Goal: Answer question/provide support

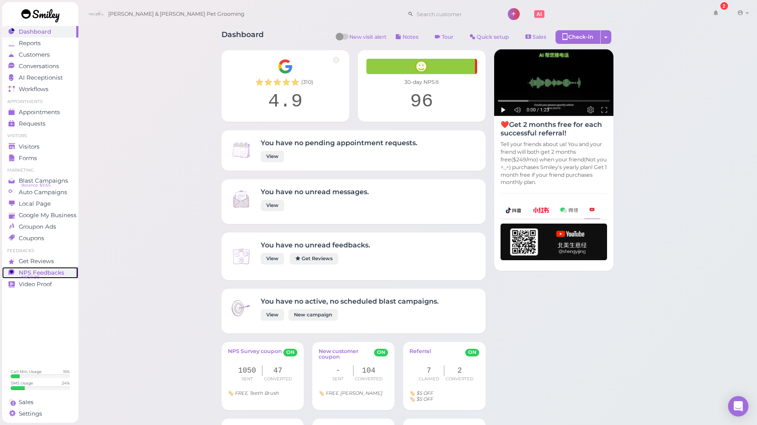
click at [43, 272] on span "NPS Feedbacks" at bounding box center [42, 272] width 46 height 7
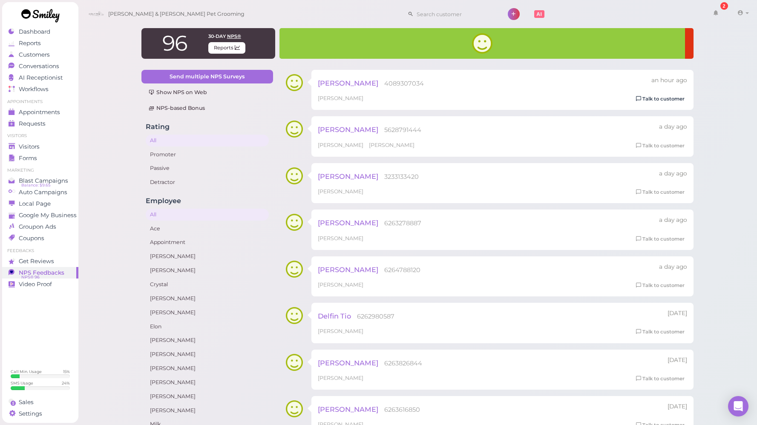
click at [667, 100] on link "Talk to customer" at bounding box center [660, 99] width 54 height 9
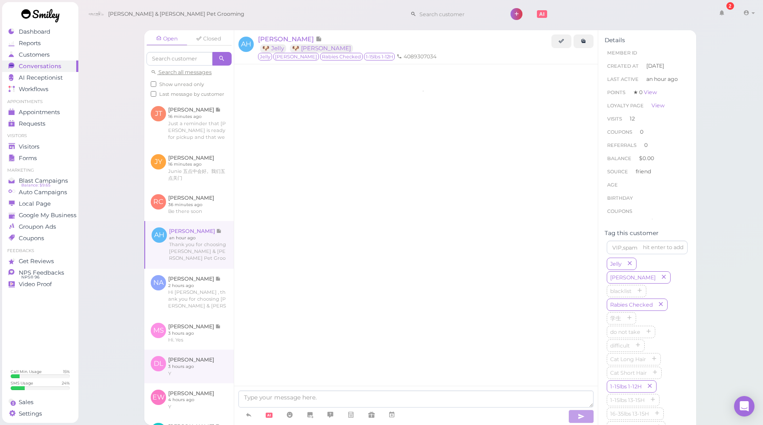
scroll to position [1409, 0]
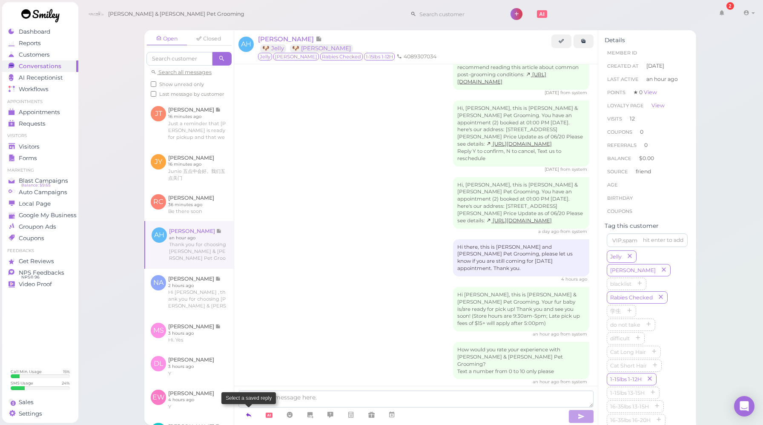
click at [246, 412] on icon at bounding box center [248, 415] width 7 height 9
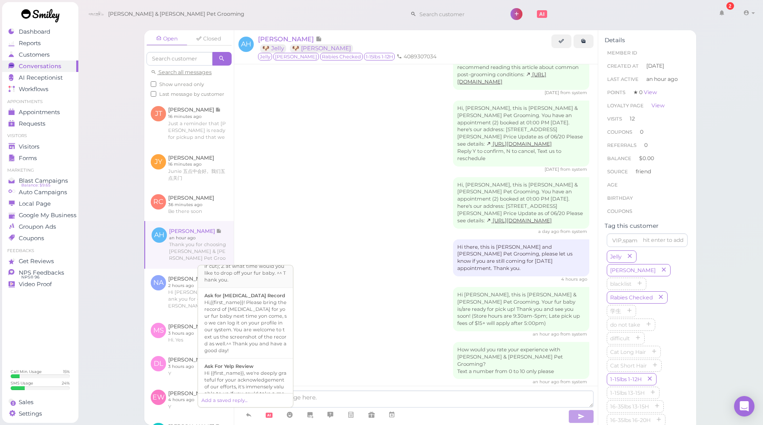
scroll to position [279, 0]
click at [259, 362] on div "Ask For Yelp Review" at bounding box center [245, 365] width 82 height 7
type textarea "Hi {{first_name}}, we're deeply grateful for your acknowledgement of our effort…"
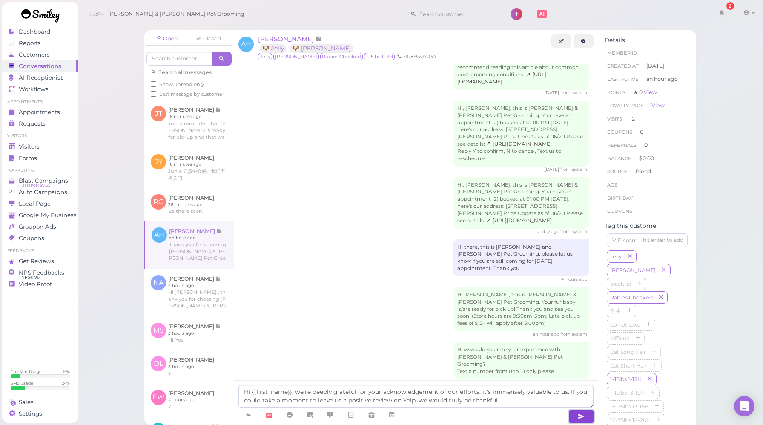
click at [578, 418] on icon "button" at bounding box center [581, 416] width 7 height 9
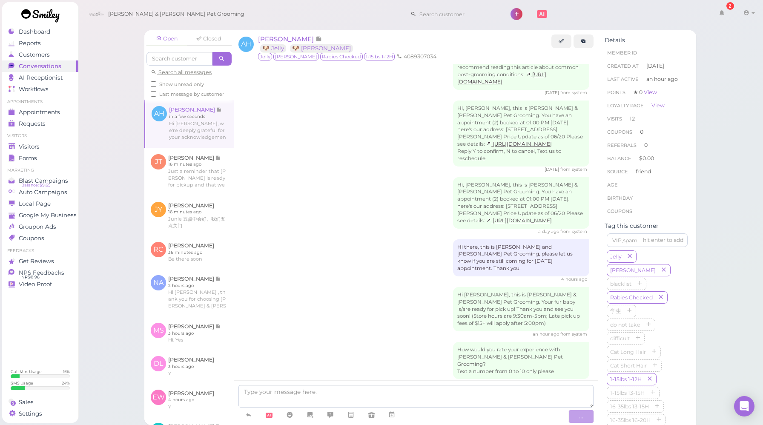
scroll to position [1458, 0]
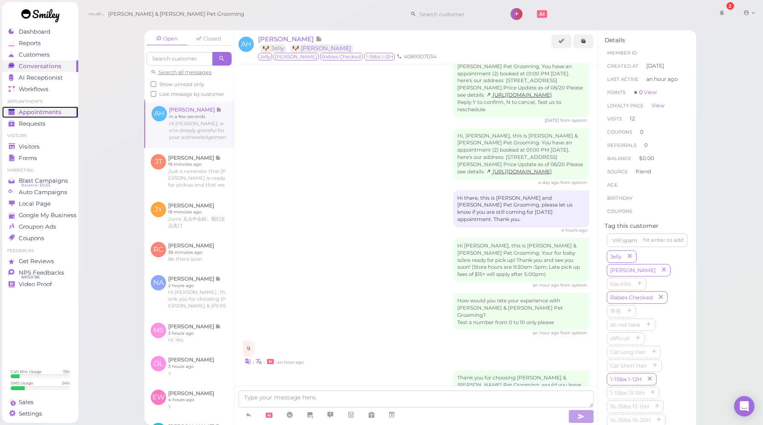
click at [44, 114] on span "Appointments" at bounding box center [40, 112] width 43 height 7
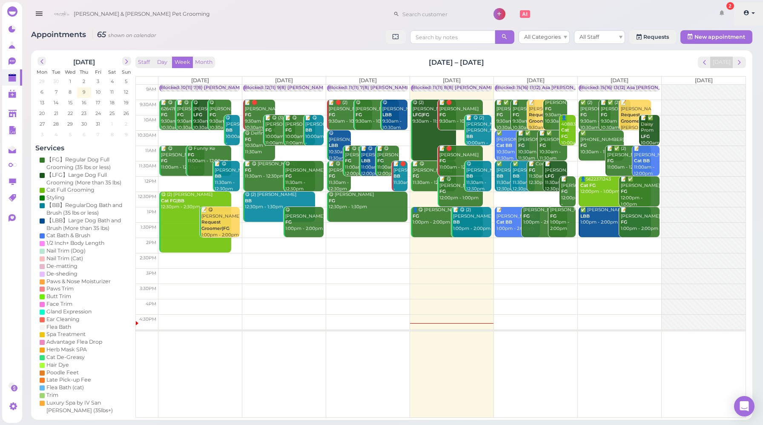
click at [750, 16] on link at bounding box center [749, 14] width 30 height 24
click at [730, 60] on link "Logout" at bounding box center [729, 64] width 69 height 10
